Goal: Check status

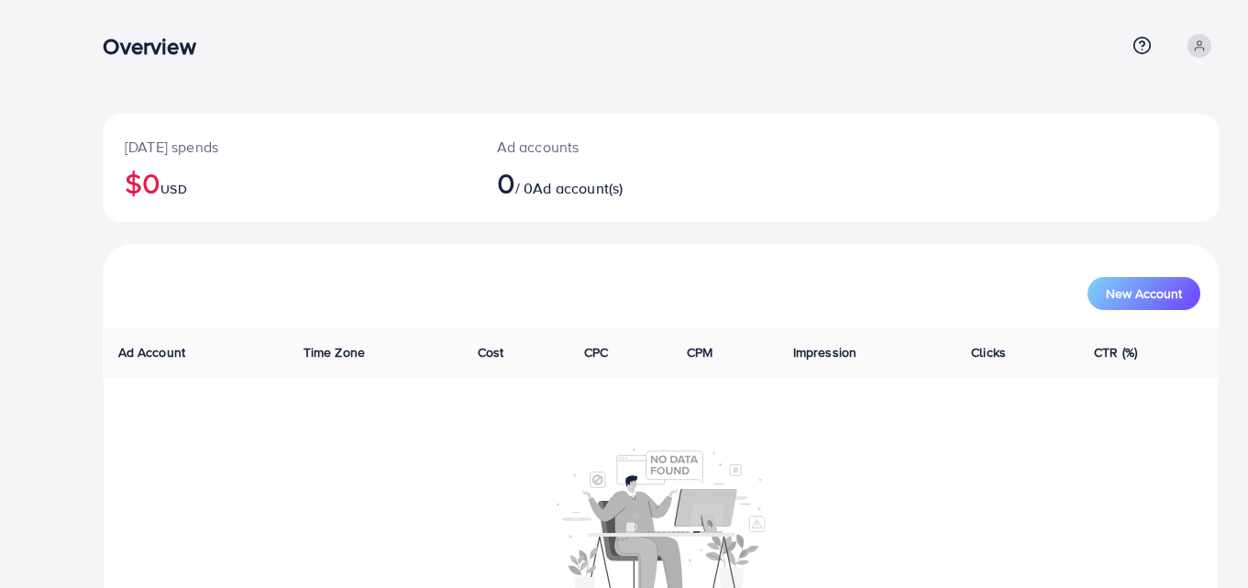
click at [527, 101] on div "Today's spends $0 USD Ad accounts 0 / 0 Ad account(s) New Account Ad Account Ti…" at bounding box center [660, 347] width 1175 height 695
